Goal: Information Seeking & Learning: Learn about a topic

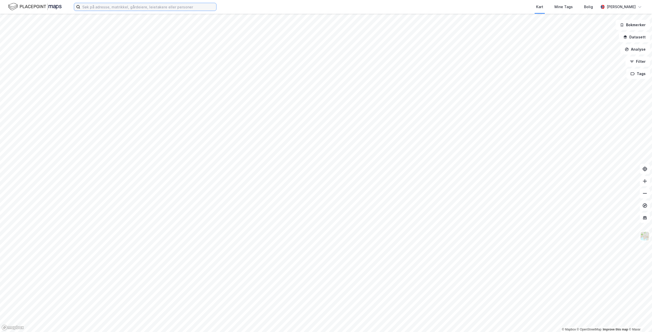
click at [103, 7] on input at bounding box center [148, 7] width 136 height 8
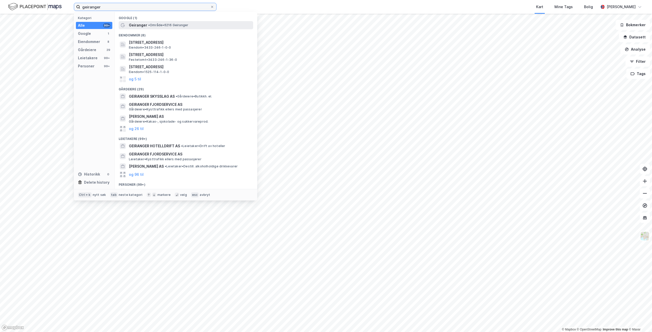
type input "geiranger"
click at [138, 25] on span "Geiranger" at bounding box center [138, 25] width 18 height 6
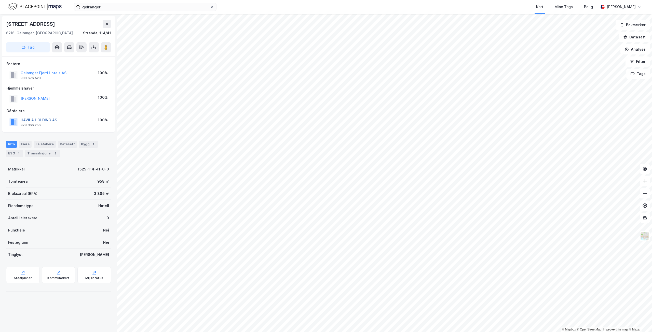
click at [0, 0] on button "HAVILA HOLDING AS" at bounding box center [0, 0] width 0 height 0
